Goal: Task Accomplishment & Management: Manage account settings

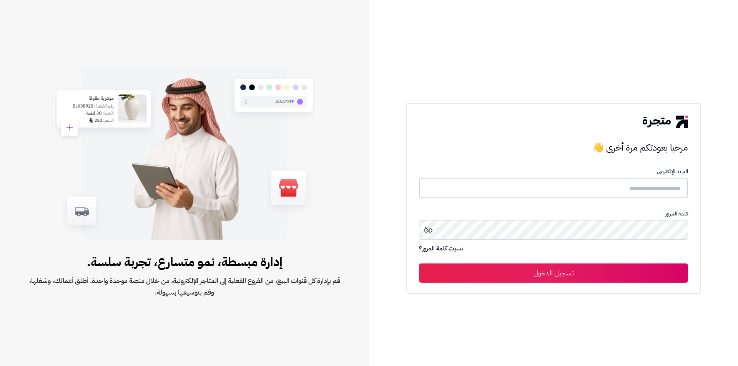
type input "**********"
click at [541, 273] on button "تسجيل الدخول" at bounding box center [553, 272] width 269 height 19
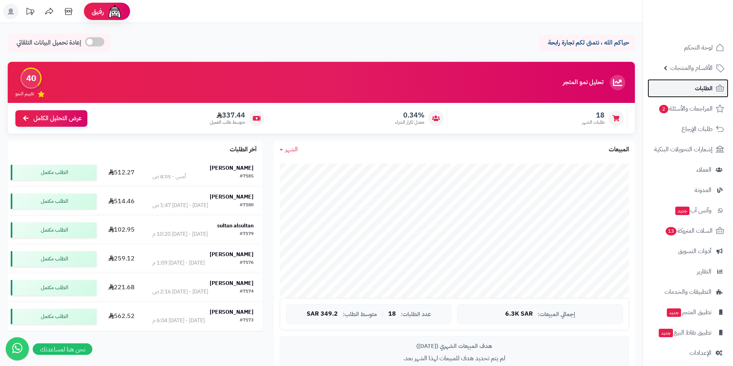
click at [708, 93] on span "الطلبات" at bounding box center [704, 88] width 18 height 11
